Goal: Transaction & Acquisition: Purchase product/service

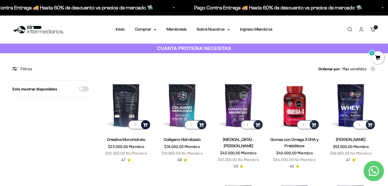
click at [145, 126] on span at bounding box center [145, 125] width 5 height 6
click at [128, 111] on span "300g" at bounding box center [126, 111] width 8 height 4
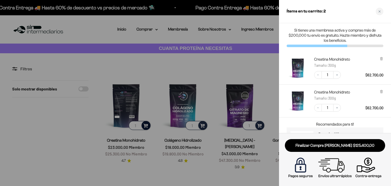
click at [270, 59] on div at bounding box center [195, 93] width 391 height 186
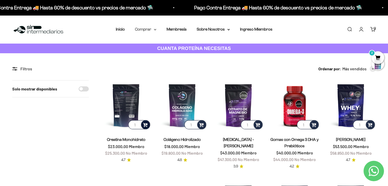
click at [140, 32] on summary "Comprar" at bounding box center [145, 29] width 21 height 7
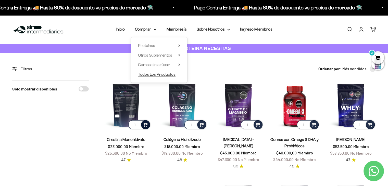
click at [148, 74] on span "Todos Los Productos" at bounding box center [156, 74] width 37 height 4
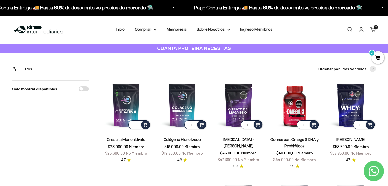
click at [378, 55] on span "2" at bounding box center [377, 57] width 13 height 13
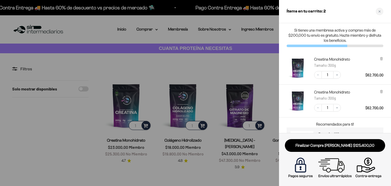
scroll to position [29, 0]
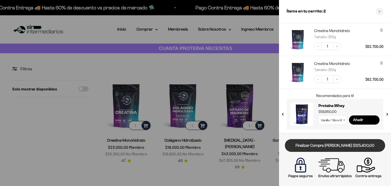
click at [342, 147] on link "Finalizar Compra Segura $125.400,00" at bounding box center [335, 145] width 100 height 13
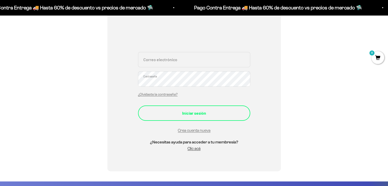
scroll to position [99, 0]
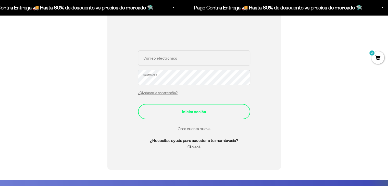
type input "[EMAIL_ADDRESS][DOMAIN_NAME]"
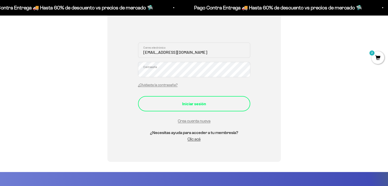
click at [199, 115] on form "hernanvelasquez-a@hotmail.com Correo electrónico Contraseña ¿Olvidaste la contr…" at bounding box center [194, 84] width 112 height 82
click at [206, 109] on button "Iniciar sesión" at bounding box center [194, 103] width 112 height 15
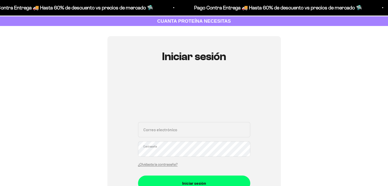
scroll to position [71, 0]
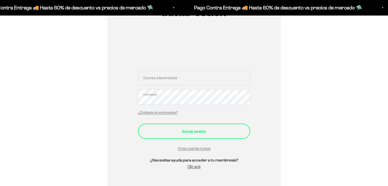
type input "[EMAIL_ADDRESS][DOMAIN_NAME]"
click at [222, 134] on div "Iniciar sesión" at bounding box center [194, 131] width 92 height 7
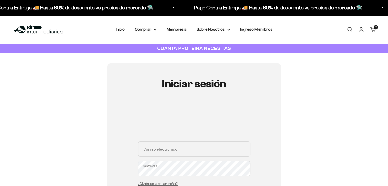
type input "[EMAIL_ADDRESS][DOMAIN_NAME]"
click at [361, 27] on link "Iniciar sesión" at bounding box center [361, 30] width 6 height 6
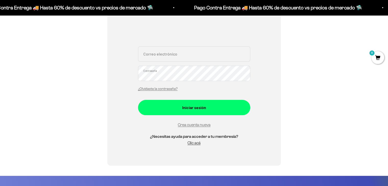
scroll to position [104, 0]
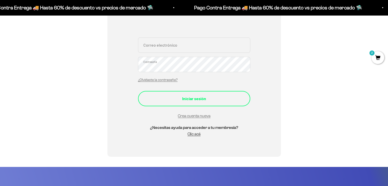
type input "[EMAIL_ADDRESS][DOMAIN_NAME]"
click at [185, 100] on div "Iniciar sesión" at bounding box center [194, 98] width 92 height 7
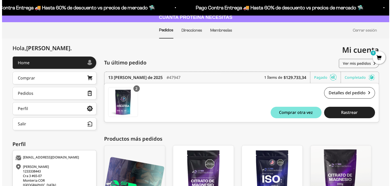
scroll to position [45, 0]
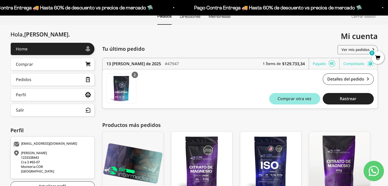
click at [302, 95] on button "Comprar otra vez" at bounding box center [294, 98] width 51 height 11
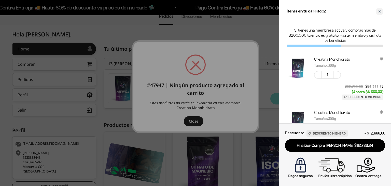
click at [206, 118] on div at bounding box center [195, 93] width 391 height 186
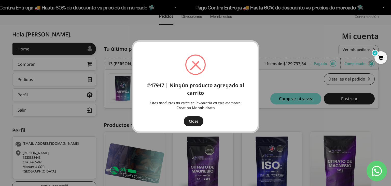
click at [199, 120] on button "Close" at bounding box center [194, 121] width 20 height 10
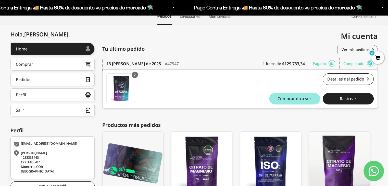
click at [291, 104] on button "Comprar otra vez" at bounding box center [294, 98] width 51 height 11
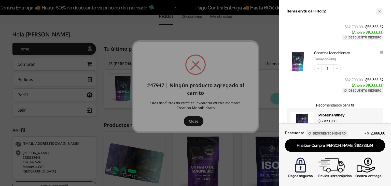
scroll to position [79, 0]
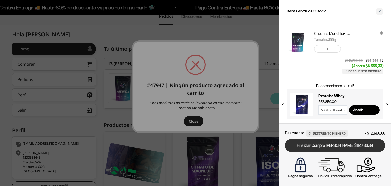
click at [341, 147] on link "Finalizar Compra [PERSON_NAME] $112.733,34" at bounding box center [335, 145] width 100 height 13
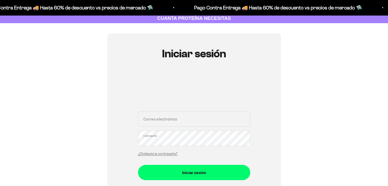
scroll to position [54, 0]
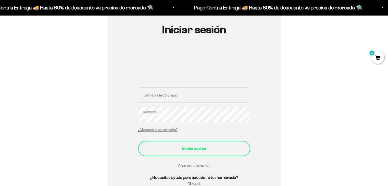
type input "[EMAIL_ADDRESS][DOMAIN_NAME]"
click at [198, 155] on button "Iniciar sesión" at bounding box center [194, 148] width 112 height 15
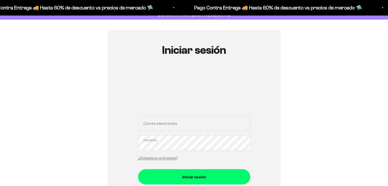
scroll to position [41, 0]
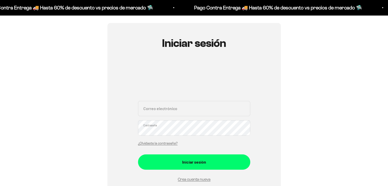
type input "[EMAIL_ADDRESS][DOMAIN_NAME]"
click at [223, 171] on form "hernanvelasquez-a@hotmail.com Correo electrónico Contraseña ¿Olvidaste la contr…" at bounding box center [194, 142] width 112 height 82
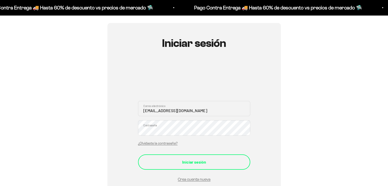
click at [227, 164] on div "Iniciar sesión" at bounding box center [194, 162] width 92 height 7
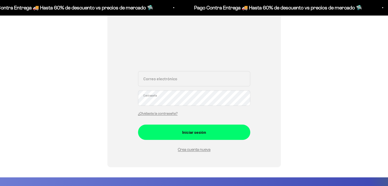
scroll to position [79, 0]
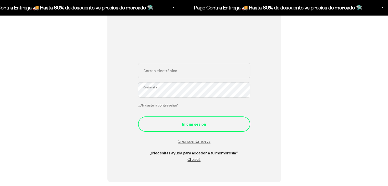
type input "[EMAIL_ADDRESS][DOMAIN_NAME]"
click at [186, 124] on div "Iniciar sesión" at bounding box center [194, 124] width 92 height 7
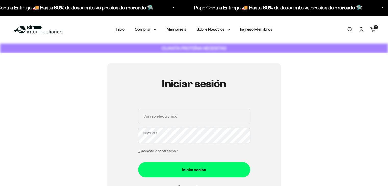
scroll to position [71, 0]
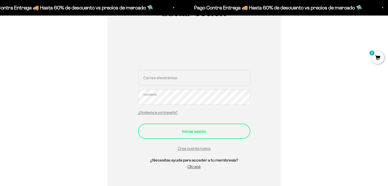
type input "[EMAIL_ADDRESS][DOMAIN_NAME]"
click at [212, 132] on div "Iniciar sesión" at bounding box center [194, 131] width 92 height 7
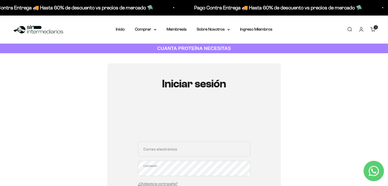
type input "[EMAIL_ADDRESS][DOMAIN_NAME]"
click at [370, 170] on icon "Contact us on WhatsApp" at bounding box center [373, 171] width 10 height 10
